Goal: Use online tool/utility: Use online tool/utility

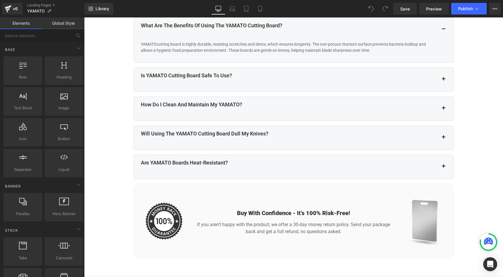
scroll to position [3061, 0]
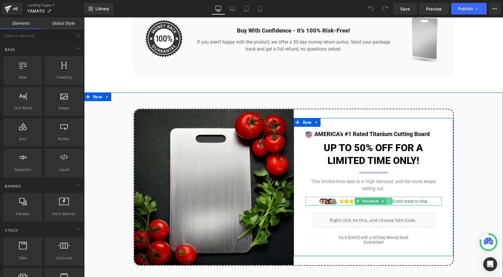
click at [388, 202] on icon at bounding box center [388, 201] width 1 height 2
click at [384, 203] on icon at bounding box center [385, 201] width 3 height 3
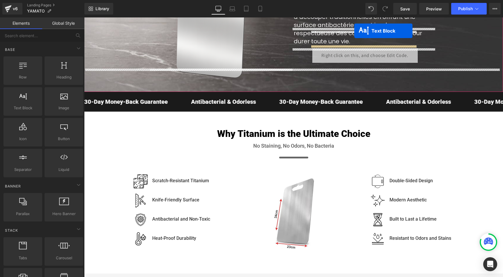
scroll to position [0, 0]
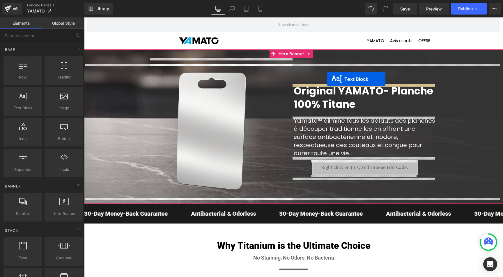
drag, startPoint x: 355, startPoint y: 231, endPoint x: 327, endPoint y: 79, distance: 154.3
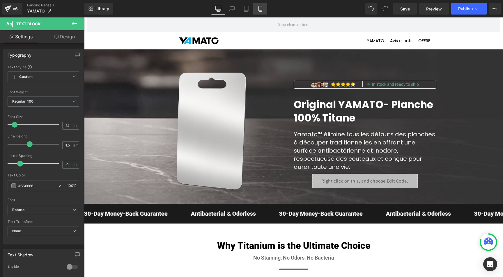
click at [262, 7] on icon at bounding box center [260, 9] width 6 height 6
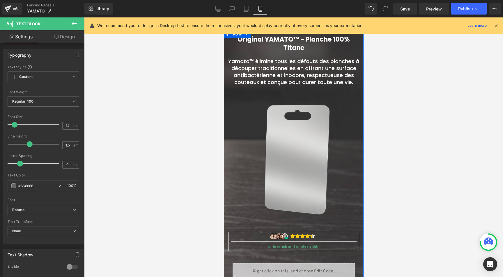
scroll to position [38, 0]
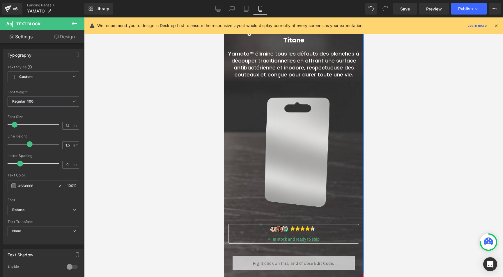
click at [241, 113] on img at bounding box center [293, 149] width 131 height 131
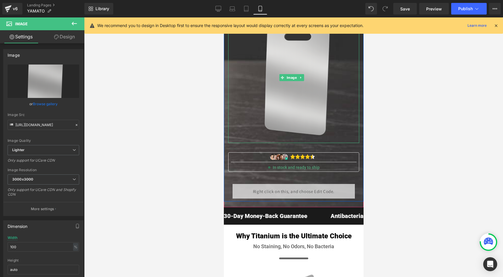
scroll to position [115, 0]
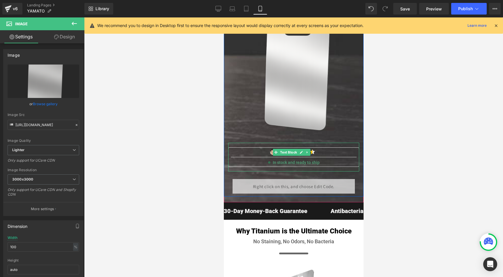
click at [279, 166] on span "In stock and ready to ship" at bounding box center [293, 163] width 51 height 6
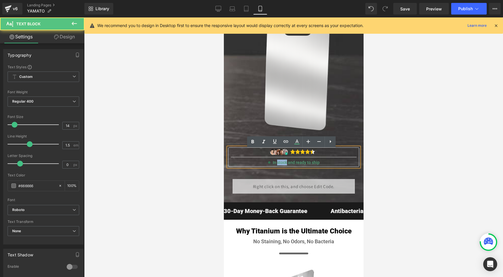
click at [279, 166] on span "In stock and ready to ship" at bounding box center [293, 163] width 51 height 6
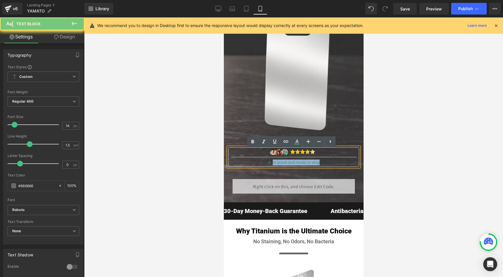
click at [279, 166] on span "In stock and ready to ship" at bounding box center [293, 163] width 51 height 6
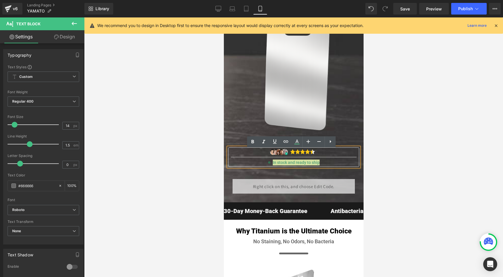
click at [185, 136] on div at bounding box center [293, 147] width 419 height 260
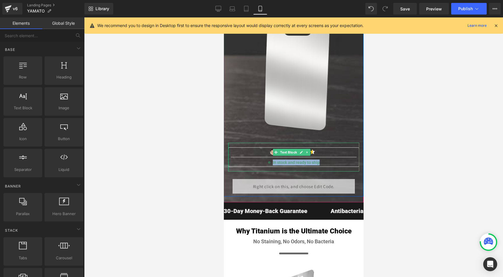
click at [282, 166] on span "In stock and ready to ship" at bounding box center [293, 163] width 51 height 6
click at [200, 164] on div at bounding box center [293, 147] width 419 height 260
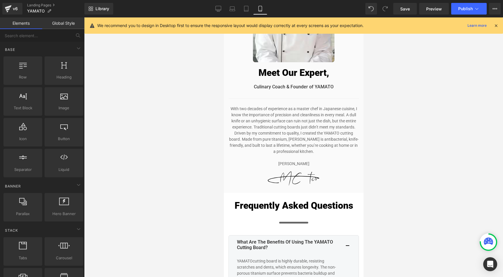
scroll to position [4002, 0]
